Goal: Task Accomplishment & Management: Manage account settings

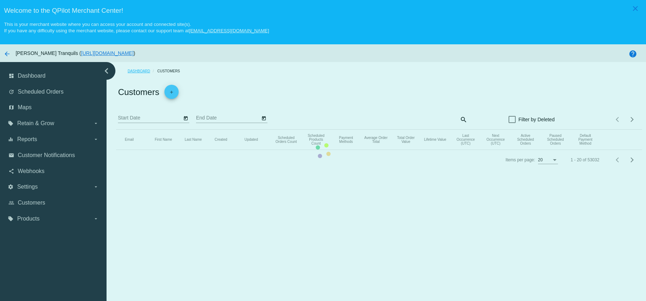
click at [139, 70] on link "Dashboard" at bounding box center [142, 71] width 30 height 11
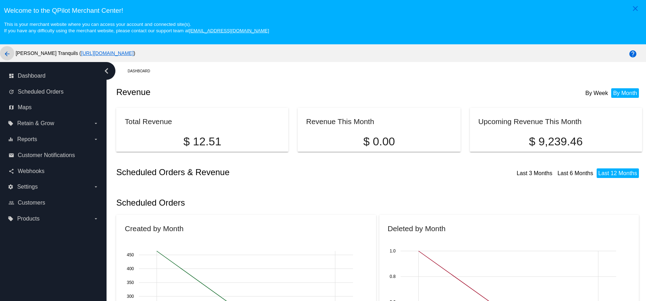
click at [6, 53] on mat-icon "arrow_back" at bounding box center [7, 54] width 9 height 9
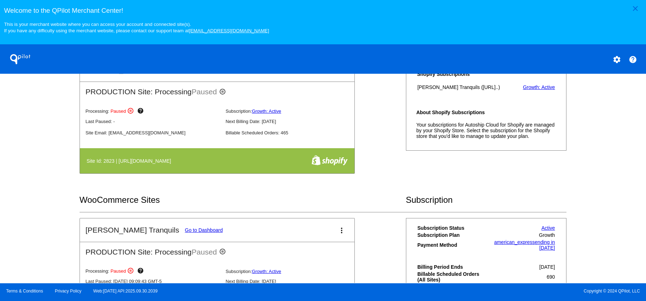
scroll to position [235, 0]
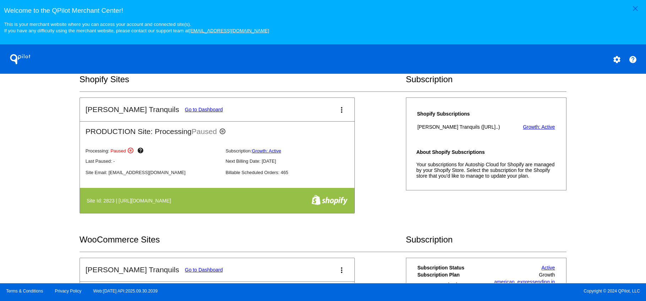
click at [338, 111] on mat-icon "more_vert" at bounding box center [341, 110] width 9 height 9
click at [306, 152] on span "resume processing" at bounding box center [318, 151] width 42 height 6
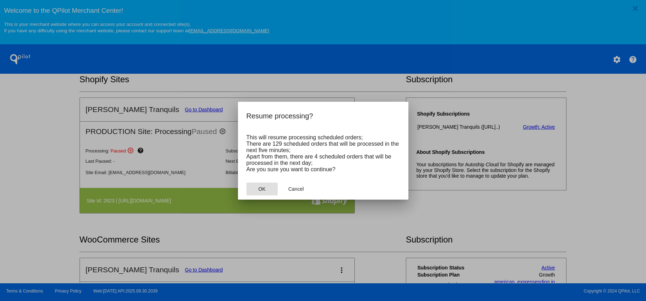
click at [261, 191] on span "OK" at bounding box center [261, 189] width 7 height 6
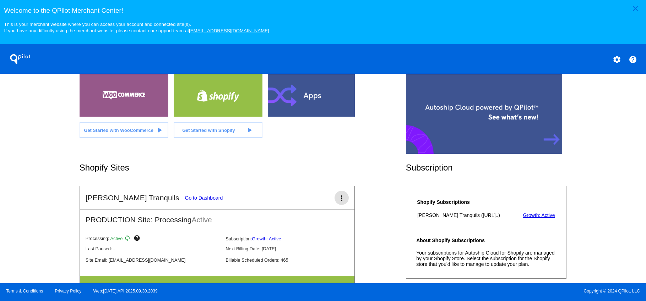
scroll to position [172, 0]
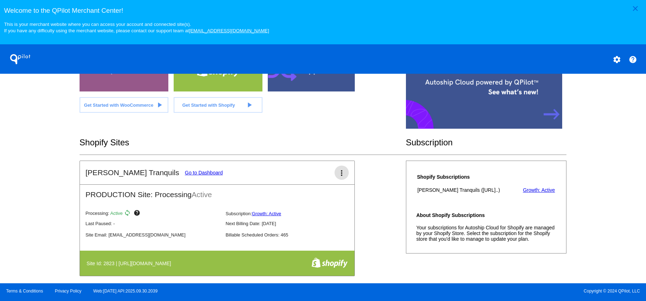
click at [185, 176] on link "Go to Dashboard" at bounding box center [204, 173] width 38 height 6
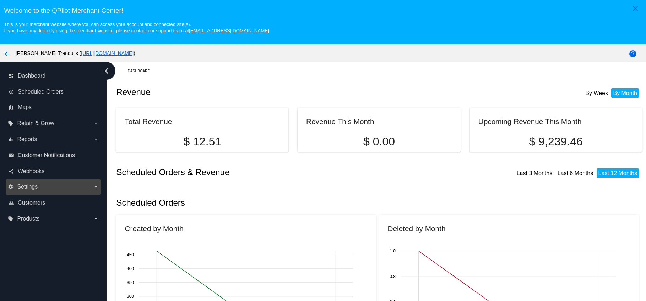
click at [34, 186] on span "Settings" at bounding box center [27, 187] width 21 height 6
click at [0, 0] on input "settings Settings arrow_drop_down" at bounding box center [0, 0] width 0 height 0
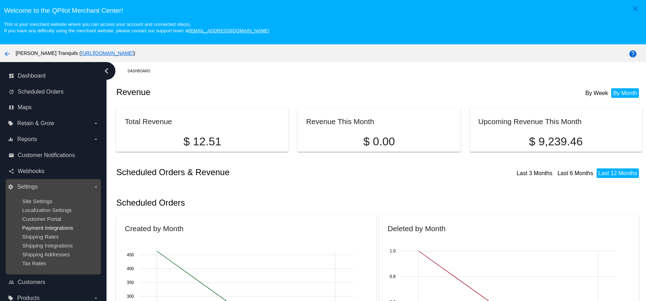
click at [42, 230] on span "Payment Integrations" at bounding box center [47, 228] width 51 height 6
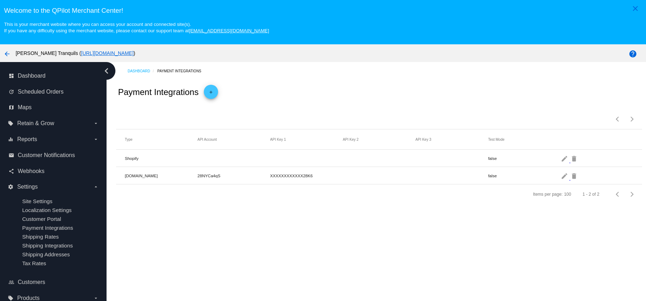
drag, startPoint x: 124, startPoint y: 161, endPoint x: 383, endPoint y: 165, distance: 259.1
click at [292, 163] on mat-row "Shopify false edit delete" at bounding box center [378, 158] width 525 height 17
click at [570, 161] on mat-icon "delete" at bounding box center [574, 158] width 9 height 11
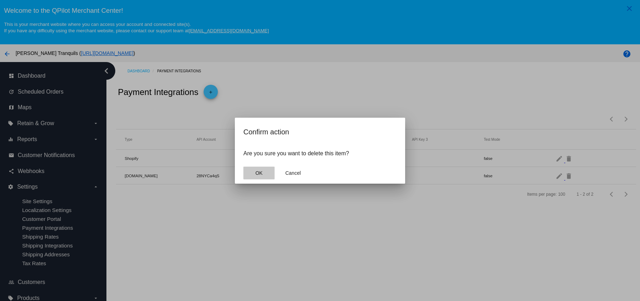
click at [270, 169] on button "OK" at bounding box center [258, 173] width 31 height 13
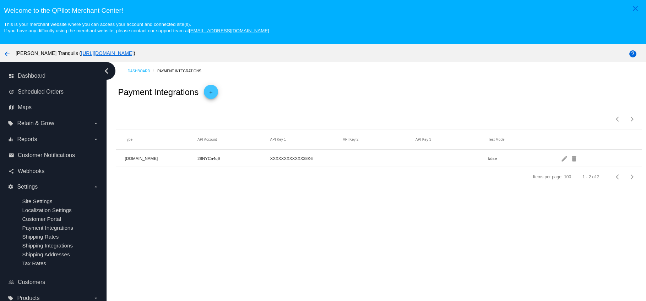
click at [207, 90] on span "add" at bounding box center [211, 93] width 9 height 17
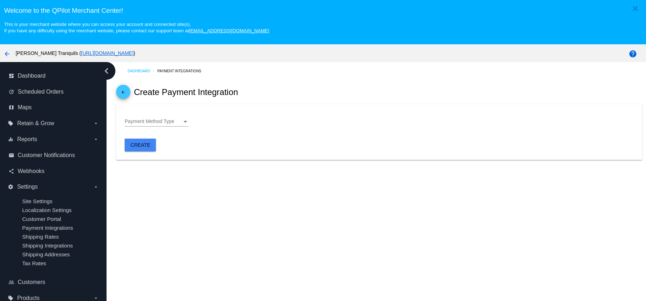
click at [158, 122] on span "Payment Method Type" at bounding box center [150, 122] width 50 height 6
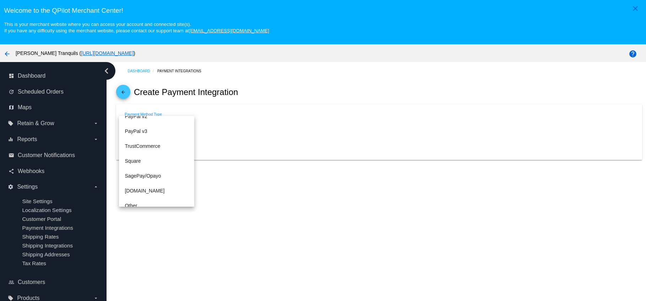
scroll to position [148, 0]
click at [236, 194] on div at bounding box center [323, 150] width 646 height 301
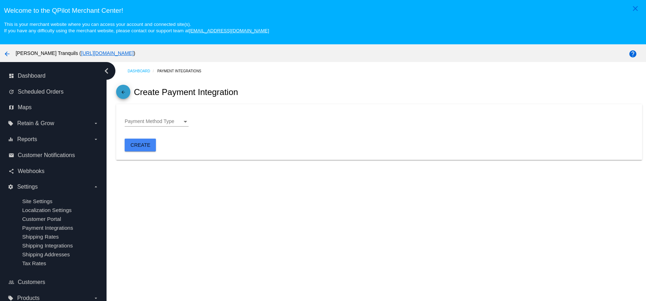
click at [124, 97] on mat-icon "arrow_back" at bounding box center [123, 94] width 9 height 9
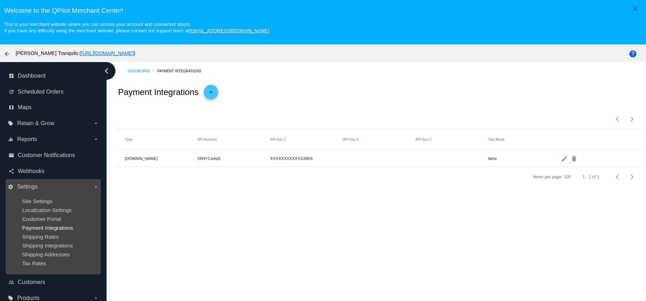
click at [41, 230] on span "Payment Integrations" at bounding box center [47, 228] width 51 height 6
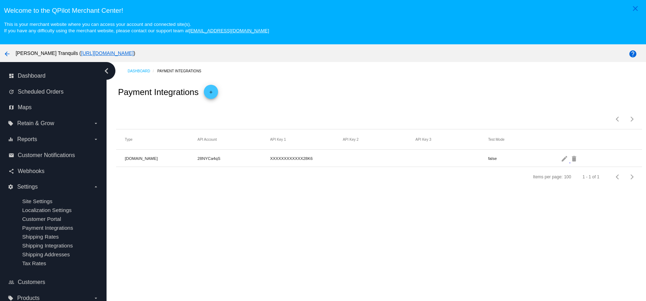
drag, startPoint x: 121, startPoint y: 160, endPoint x: 184, endPoint y: 162, distance: 62.5
click at [184, 162] on mat-row "[DOMAIN_NAME] 28NYCa4qS XXXXXXXXXXXX28K6 false edit delete" at bounding box center [378, 158] width 525 height 17
click at [279, 96] on div "Payment Integrations add" at bounding box center [378, 92] width 525 height 24
